Goal: Transaction & Acquisition: Download file/media

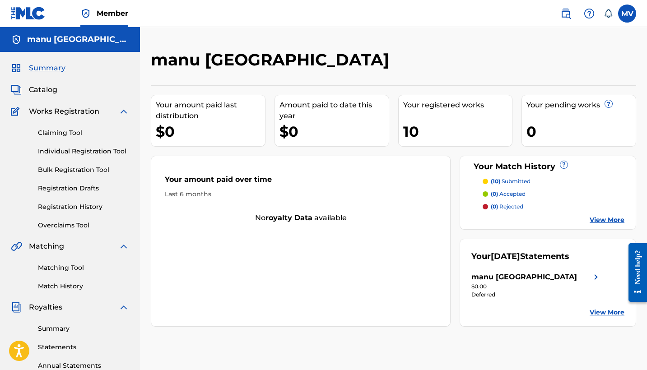
click at [485, 293] on div "Deferred" at bounding box center [536, 295] width 130 height 8
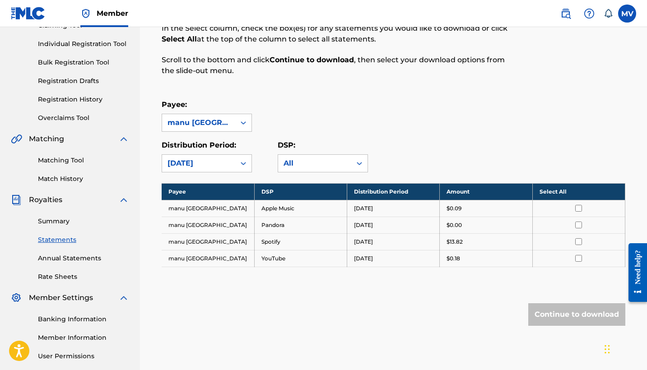
scroll to position [107, 0]
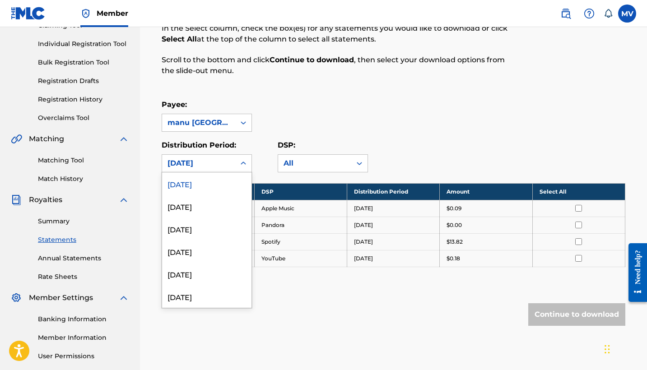
click at [240, 156] on div at bounding box center [243, 163] width 16 height 16
click at [207, 205] on div "July 2025" at bounding box center [206, 206] width 89 height 23
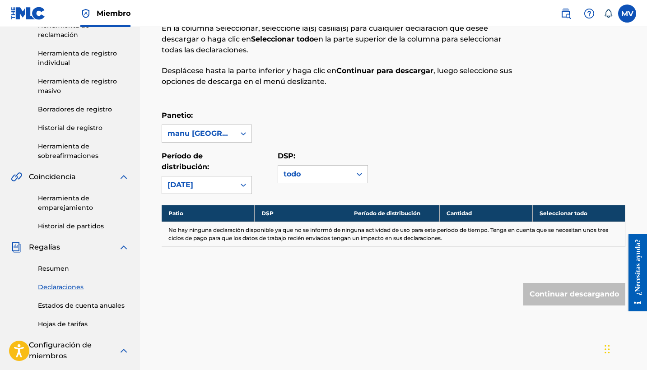
click at [230, 186] on div "Julio de 2025" at bounding box center [198, 184] width 73 height 17
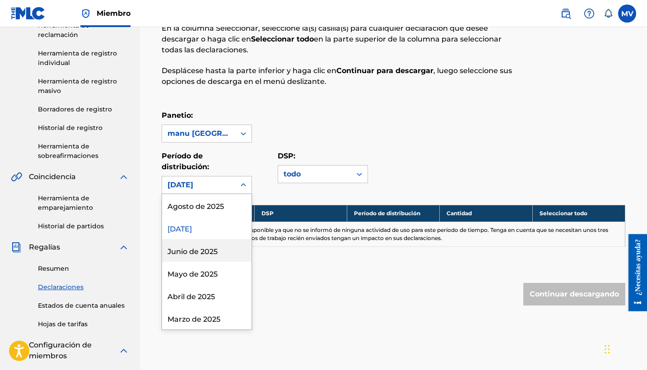
click at [195, 253] on div "Junio de 2025" at bounding box center [206, 250] width 89 height 23
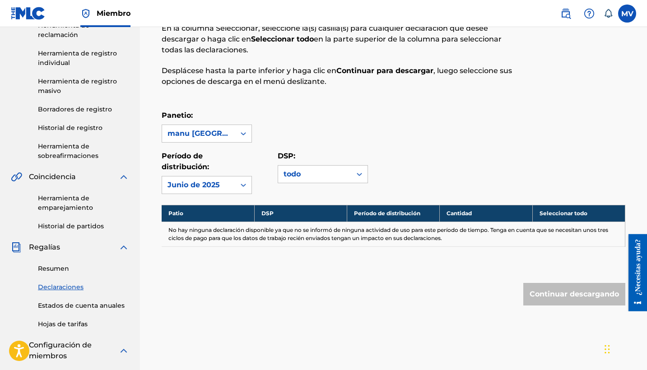
click at [217, 180] on div "Junio de 2025" at bounding box center [198, 185] width 62 height 11
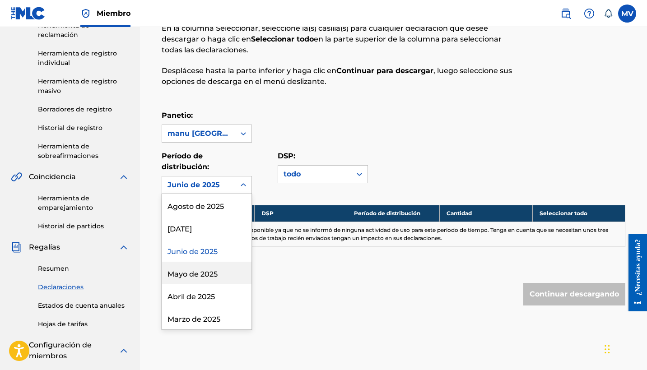
click at [196, 277] on div "Mayo de 2025" at bounding box center [206, 273] width 89 height 23
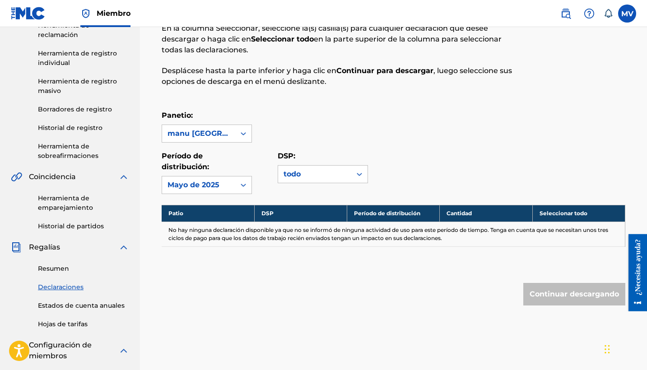
click at [231, 187] on div "Mayo de 2025" at bounding box center [198, 184] width 73 height 17
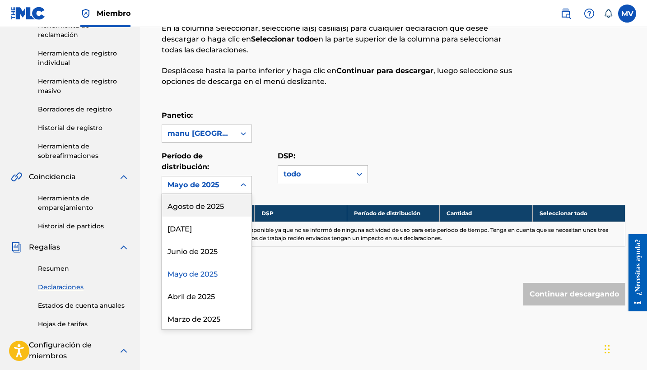
click at [200, 201] on div "Agosto de 2025" at bounding box center [206, 205] width 89 height 23
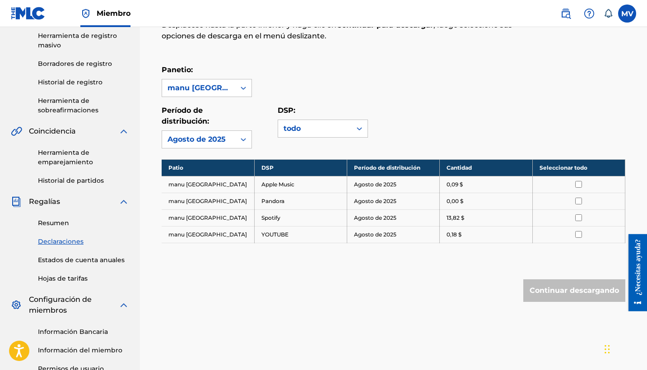
scroll to position [158, 0]
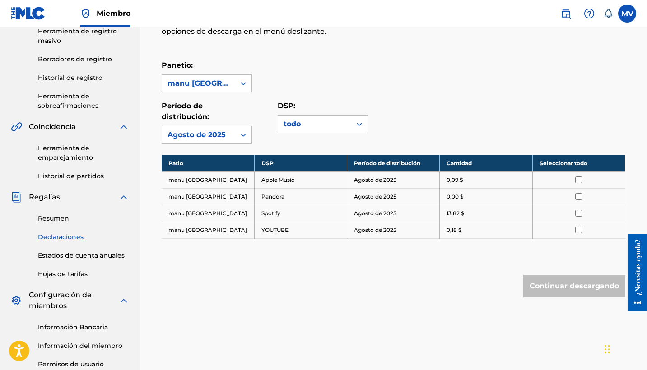
click at [580, 181] on input "checkbox" at bounding box center [578, 179] width 7 height 7
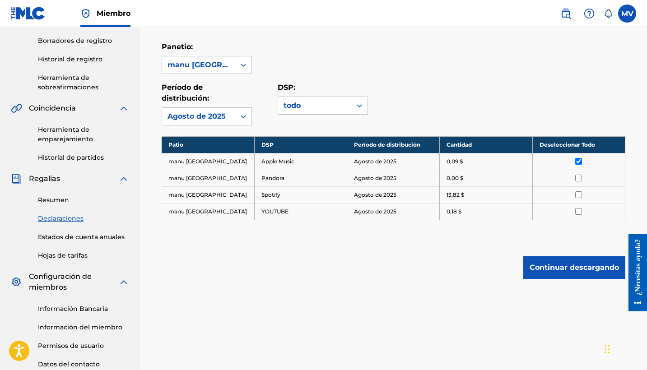
scroll to position [176, 0]
click at [552, 265] on button "Continuar descargando" at bounding box center [574, 267] width 102 height 23
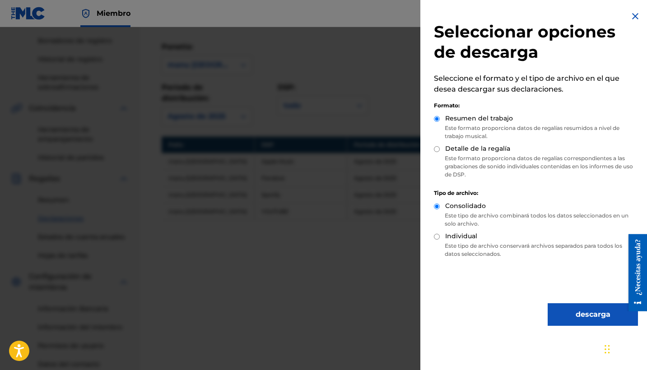
click at [630, 19] on img at bounding box center [635, 16] width 11 height 11
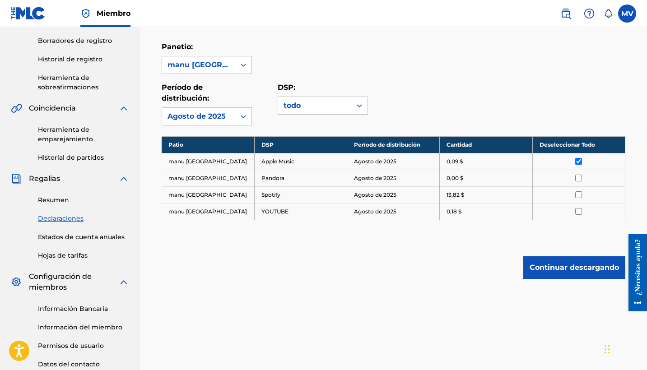
click at [576, 156] on td at bounding box center [578, 161] width 93 height 17
click at [577, 162] on input "checkbox" at bounding box center [578, 161] width 7 height 7
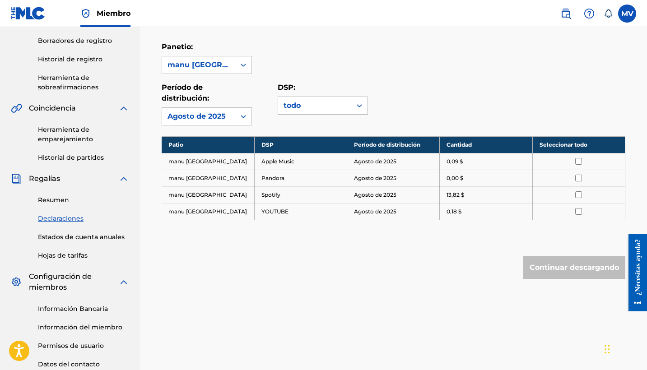
click at [339, 102] on div "todo" at bounding box center [314, 105] width 62 height 11
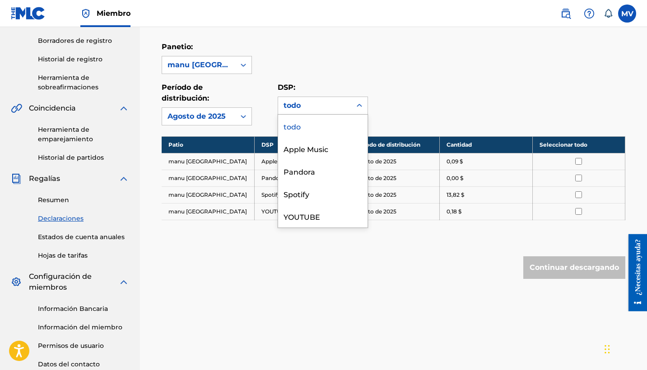
click at [308, 129] on div "todo" at bounding box center [322, 126] width 89 height 23
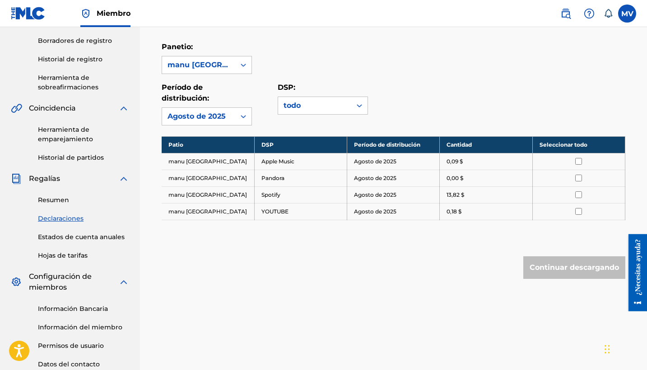
click at [334, 112] on div "todo" at bounding box center [314, 105] width 73 height 17
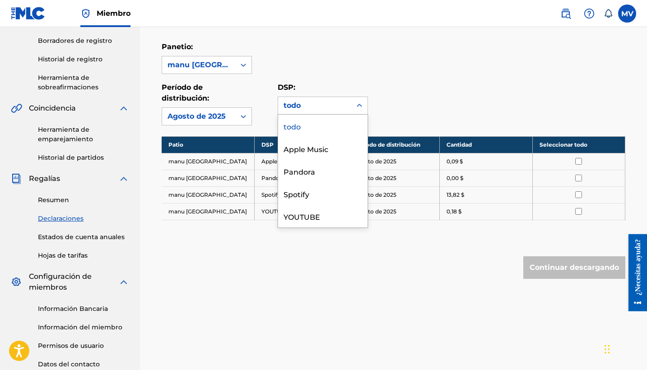
click at [316, 124] on div "todo" at bounding box center [322, 126] width 89 height 23
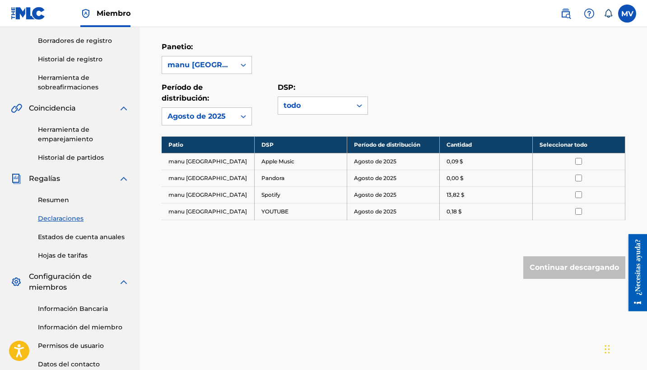
click at [569, 144] on th "Seleccionar todo" at bounding box center [578, 144] width 93 height 17
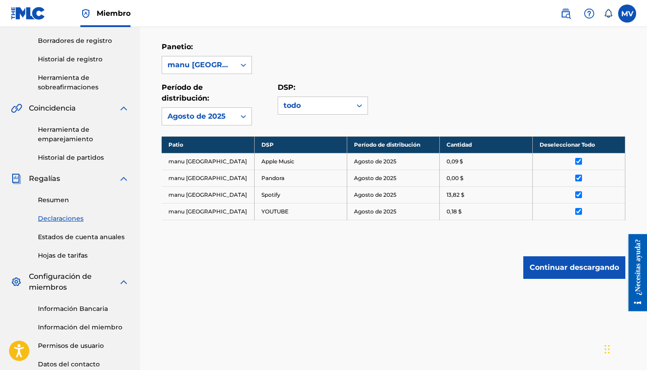
click at [579, 264] on button "Continuar descargando" at bounding box center [574, 267] width 102 height 23
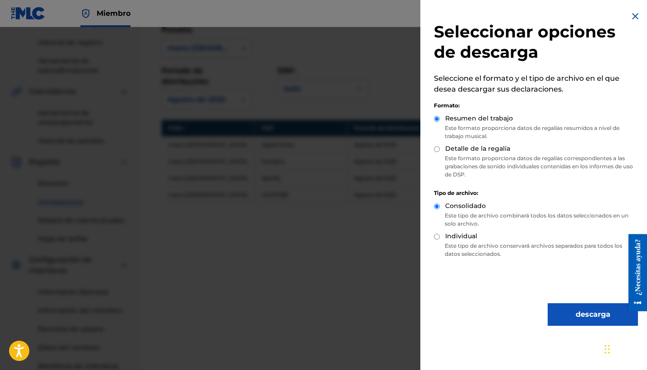
scroll to position [199, 0]
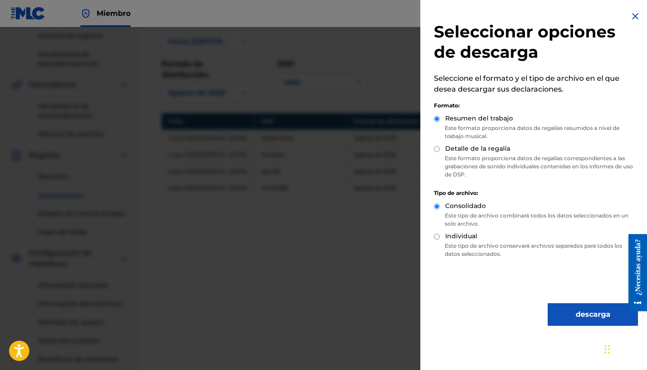
click at [573, 314] on button "descarga" at bounding box center [592, 314] width 90 height 23
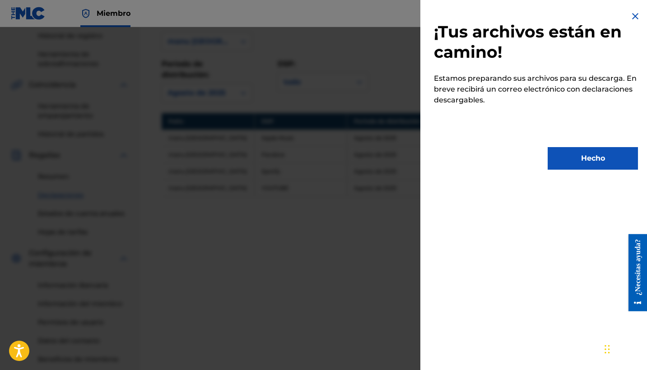
click at [584, 165] on button "Hecho" at bounding box center [592, 158] width 90 height 23
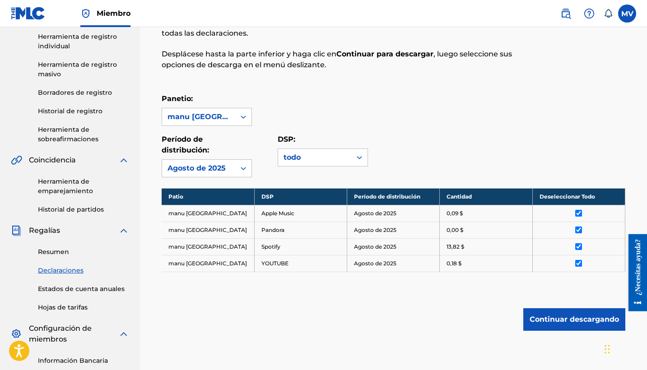
scroll to position [69, 0]
